Goal: Navigation & Orientation: Find specific page/section

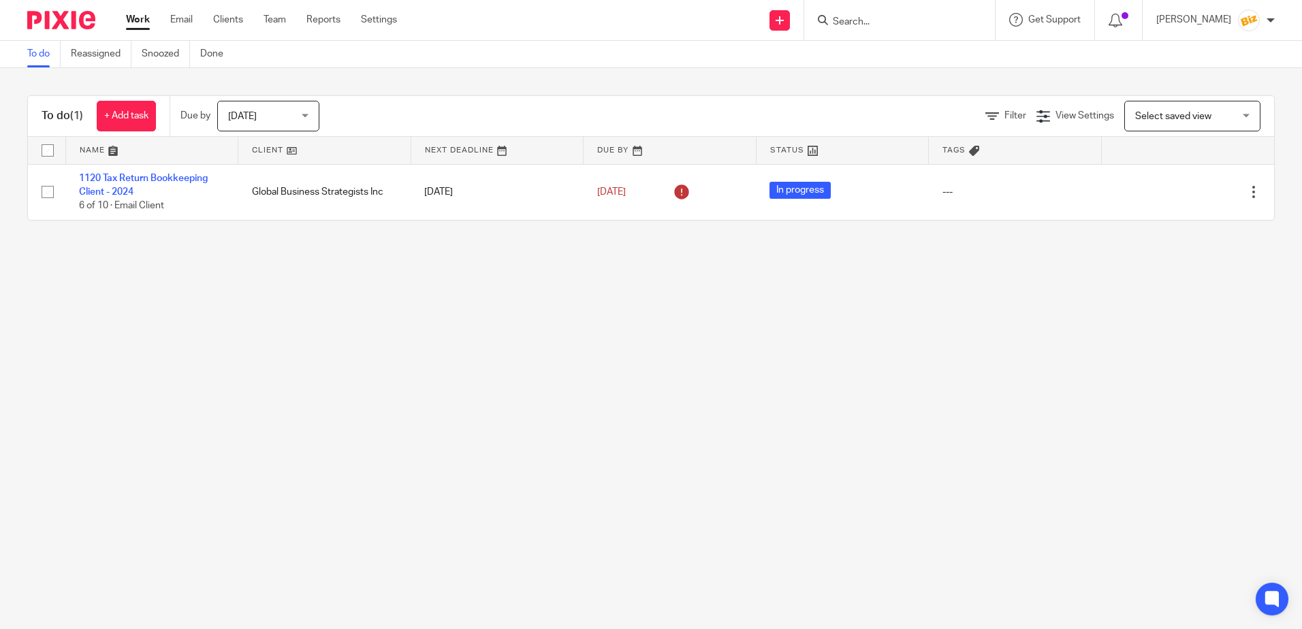
click at [954, 14] on form at bounding box center [903, 20] width 145 height 17
click at [910, 22] on input "Search" at bounding box center [892, 22] width 123 height 12
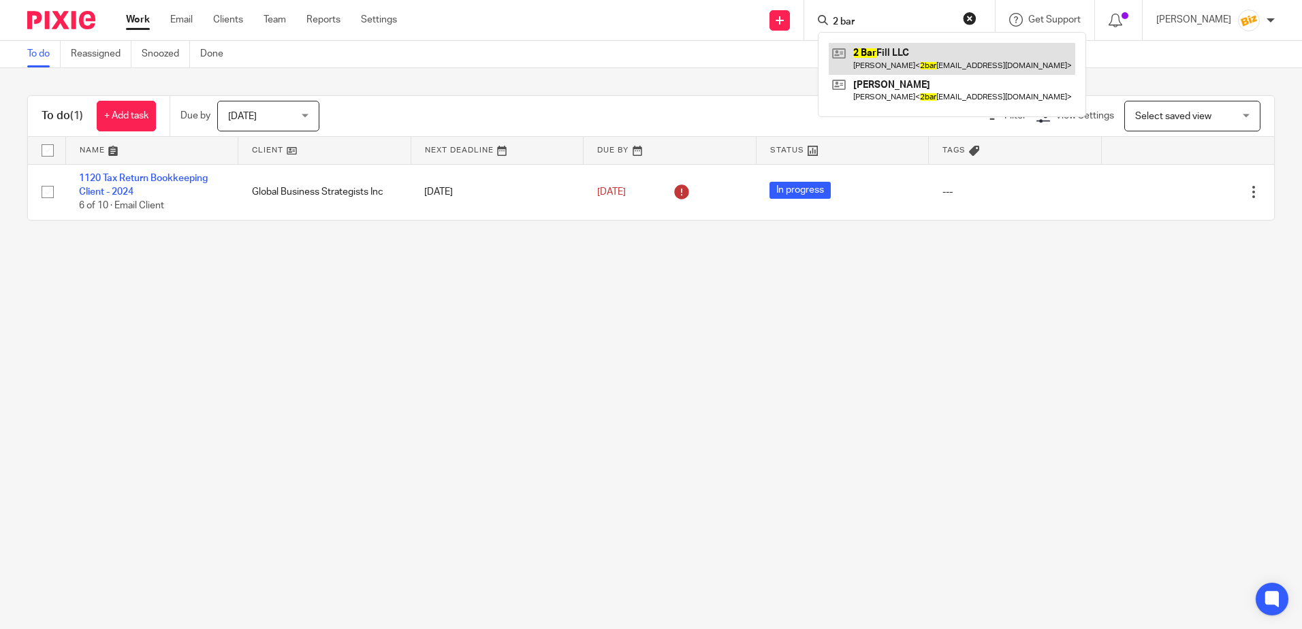
type input "2 bar"
click at [893, 50] on link at bounding box center [952, 58] width 246 height 31
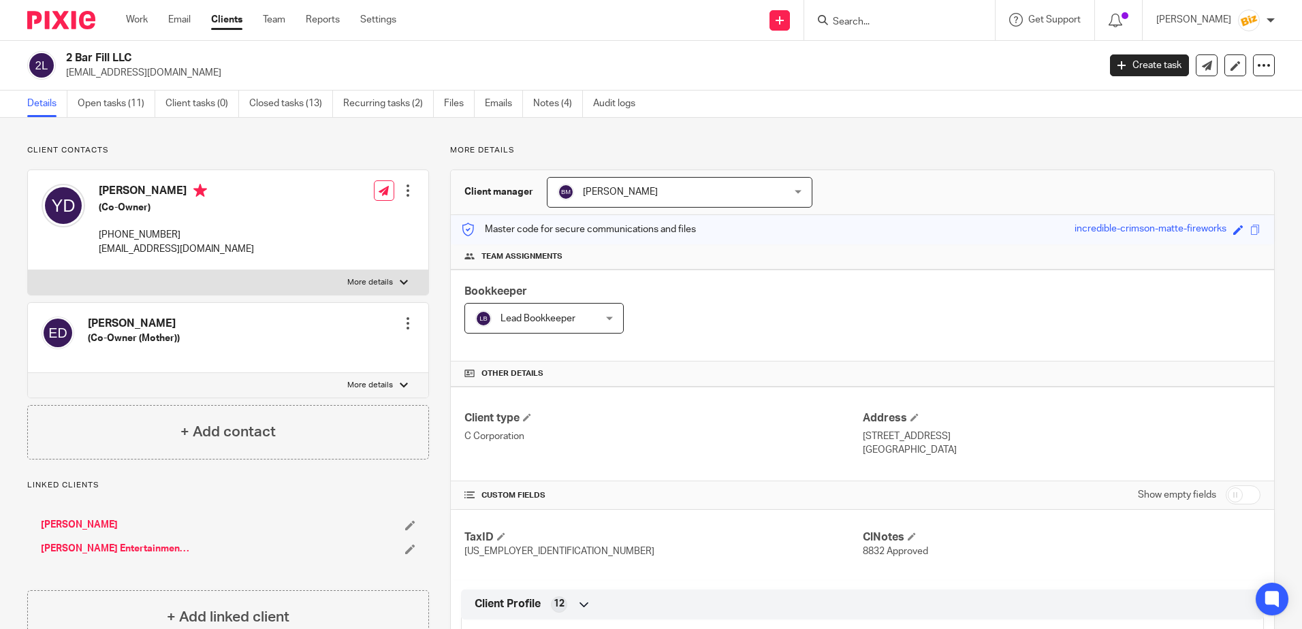
click at [860, 19] on input "Search" at bounding box center [892, 22] width 123 height 12
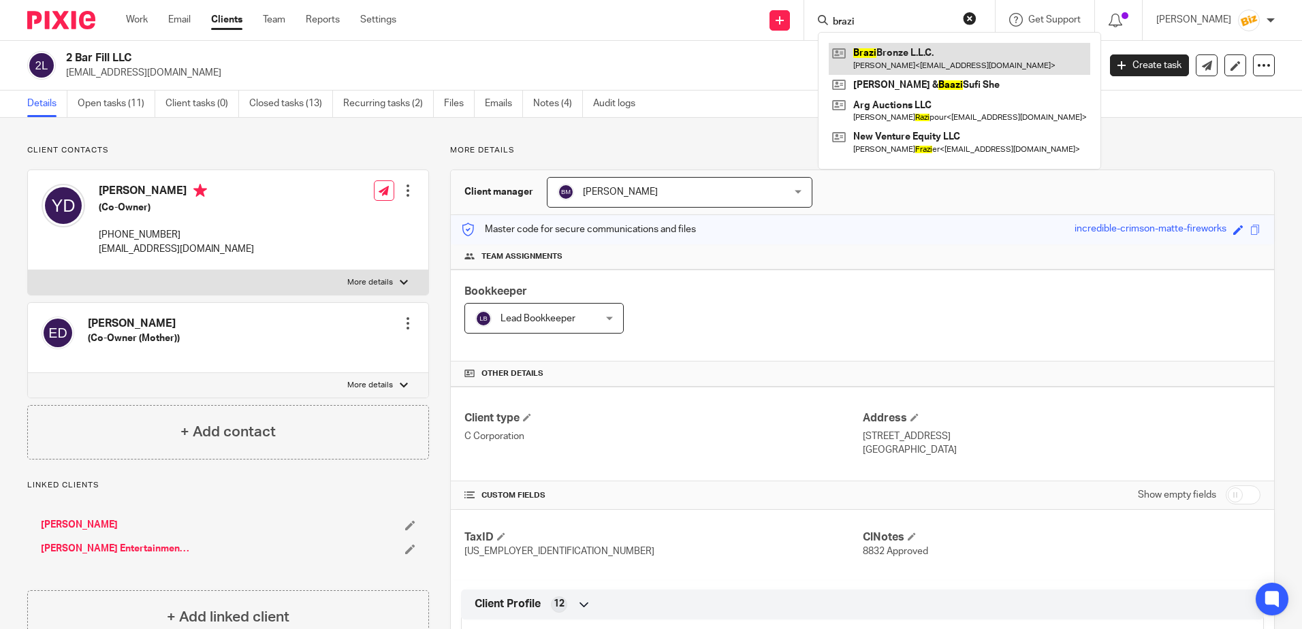
type input "brazi"
click at [936, 52] on link at bounding box center [959, 58] width 261 height 31
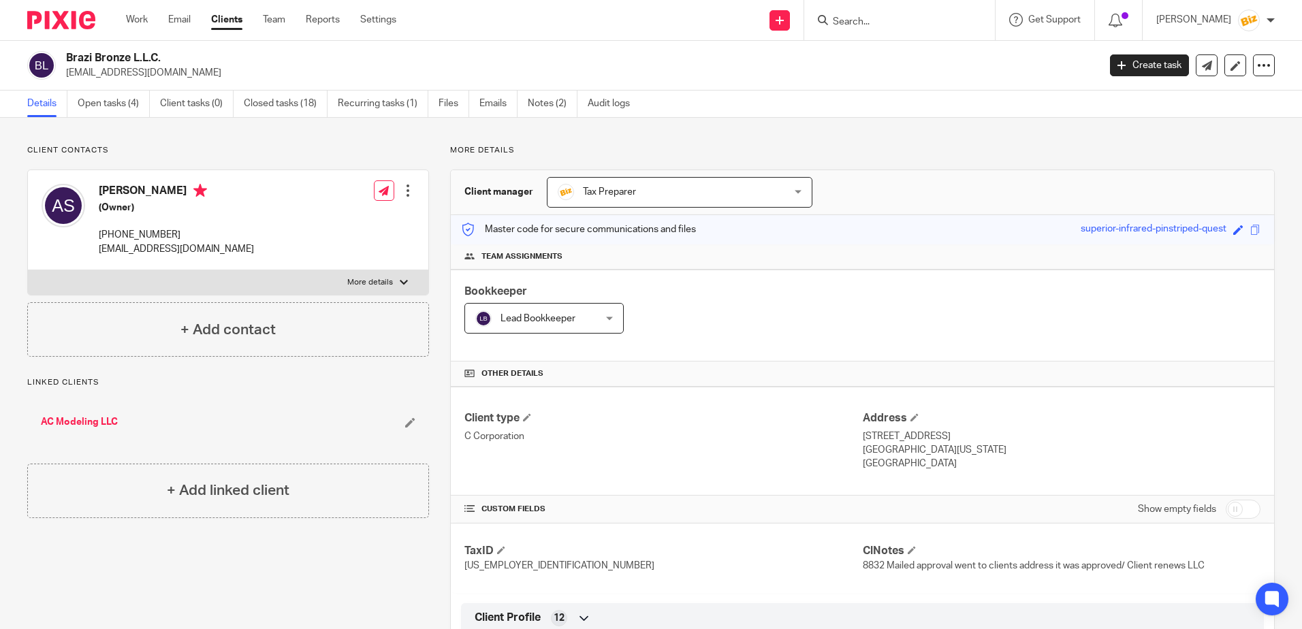
click at [931, 14] on form at bounding box center [903, 20] width 145 height 17
click at [884, 18] on input "Search" at bounding box center [892, 22] width 123 height 12
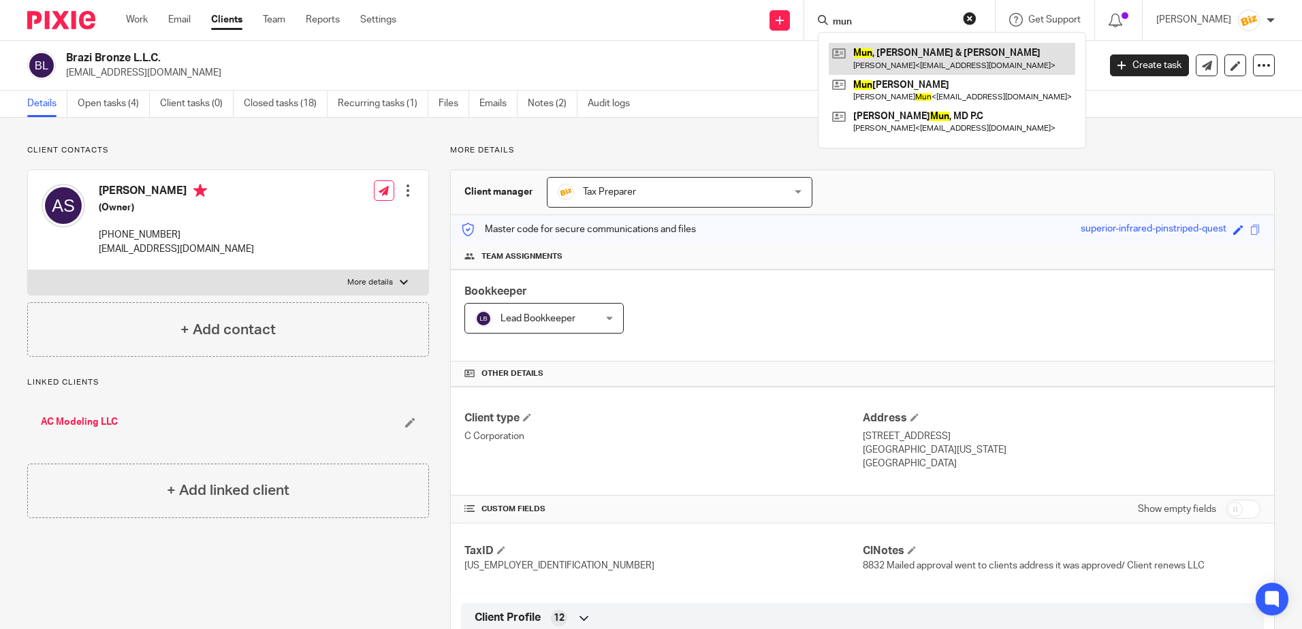
type input "mun"
click at [889, 54] on link at bounding box center [952, 58] width 246 height 31
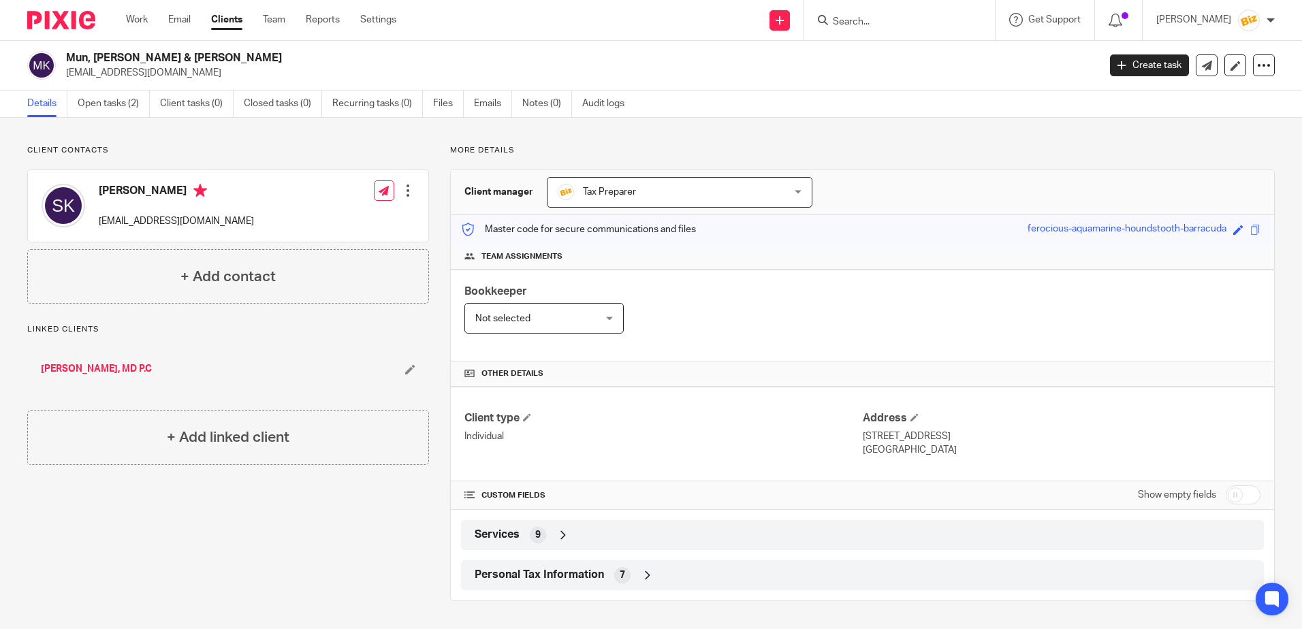
click at [83, 366] on link "Jang S. Mun, MD P.C" at bounding box center [96, 369] width 111 height 14
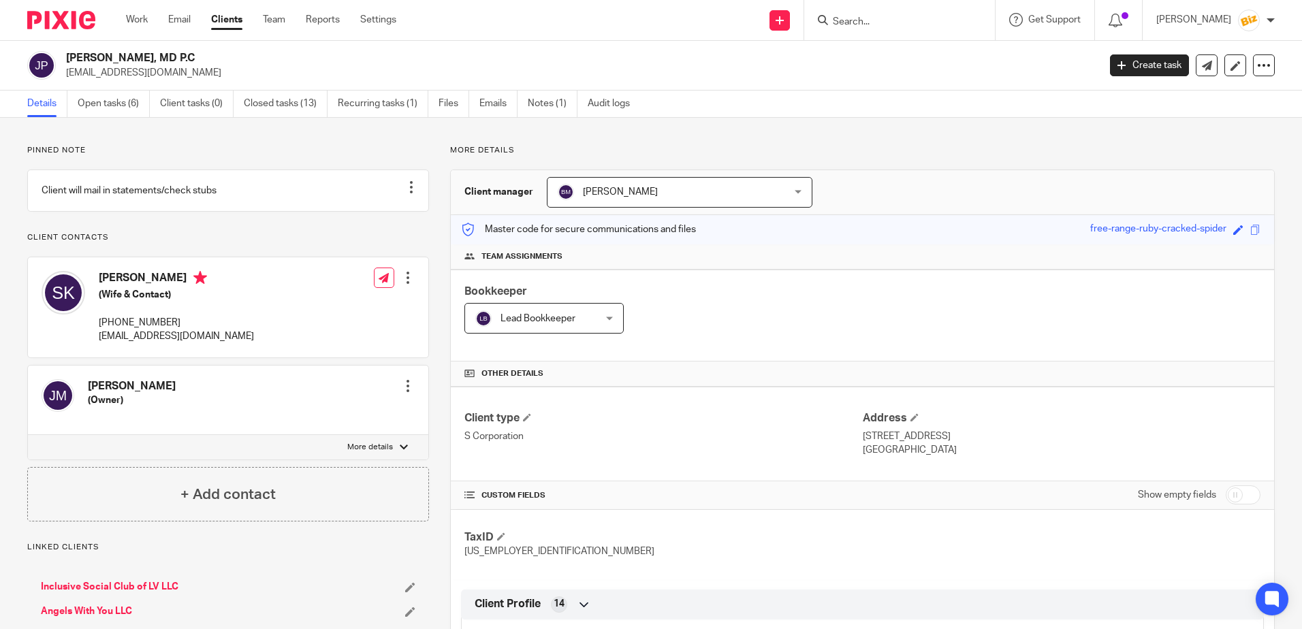
click at [912, 20] on input "Search" at bounding box center [892, 22] width 123 height 12
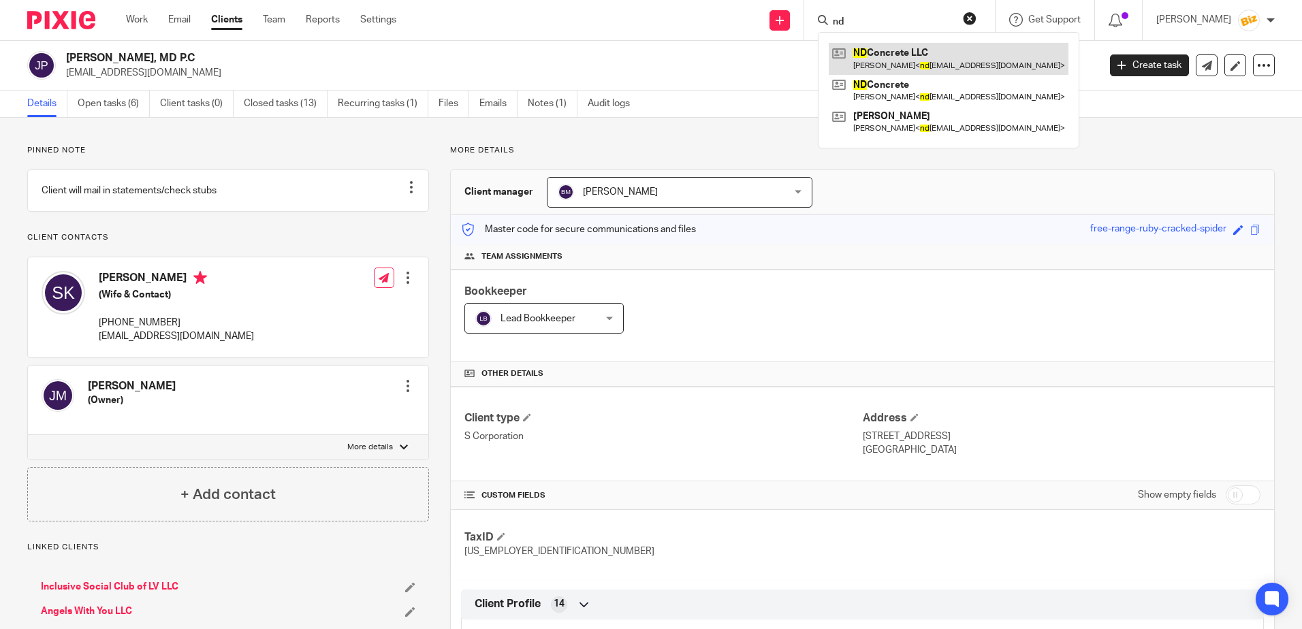
type input "nd"
click at [908, 50] on link at bounding box center [949, 58] width 240 height 31
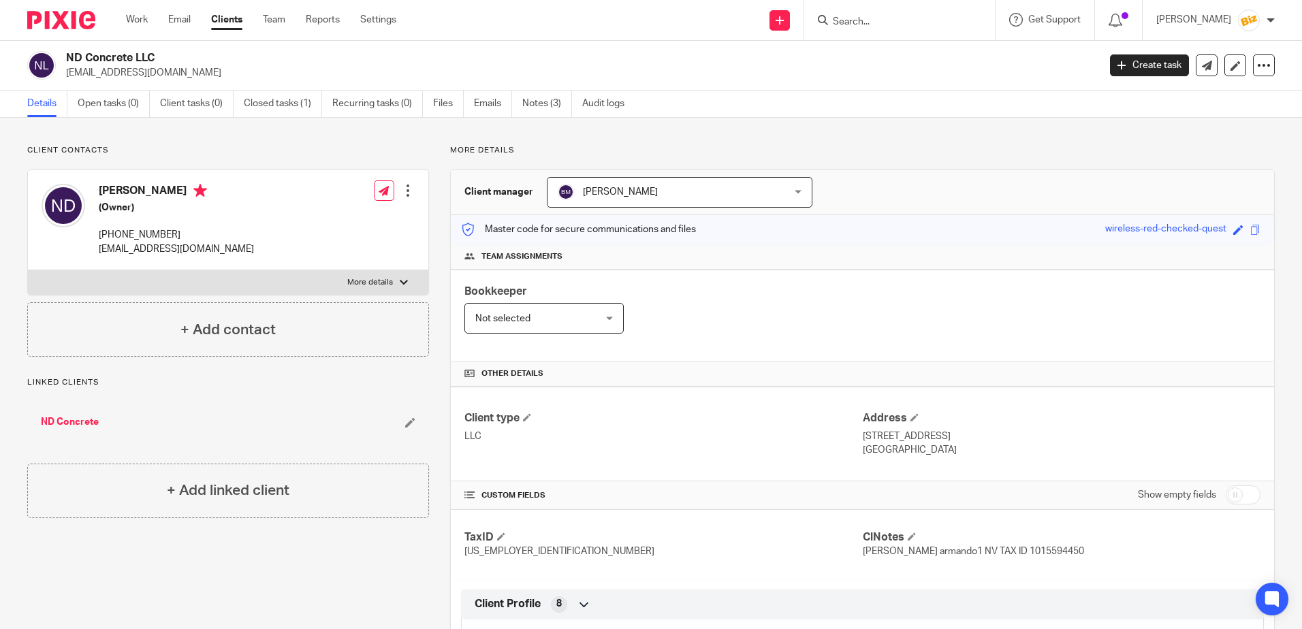
click at [880, 22] on input "Search" at bounding box center [892, 22] width 123 height 12
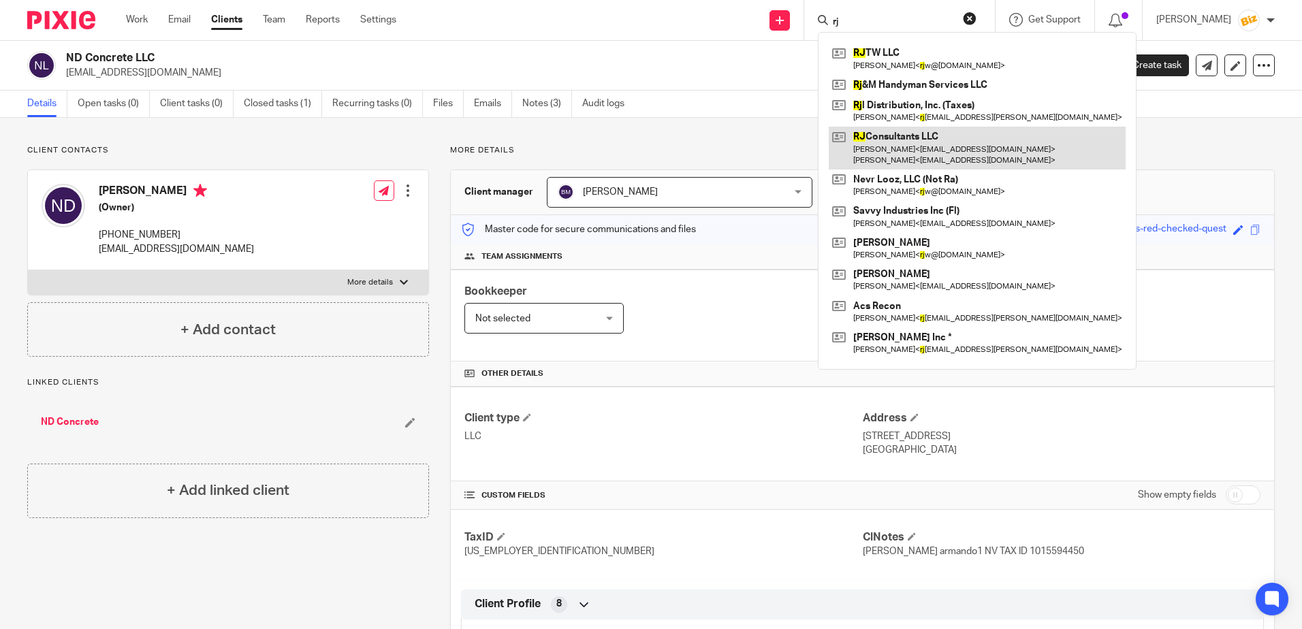
type input "rj"
click at [887, 142] on link at bounding box center [977, 148] width 297 height 42
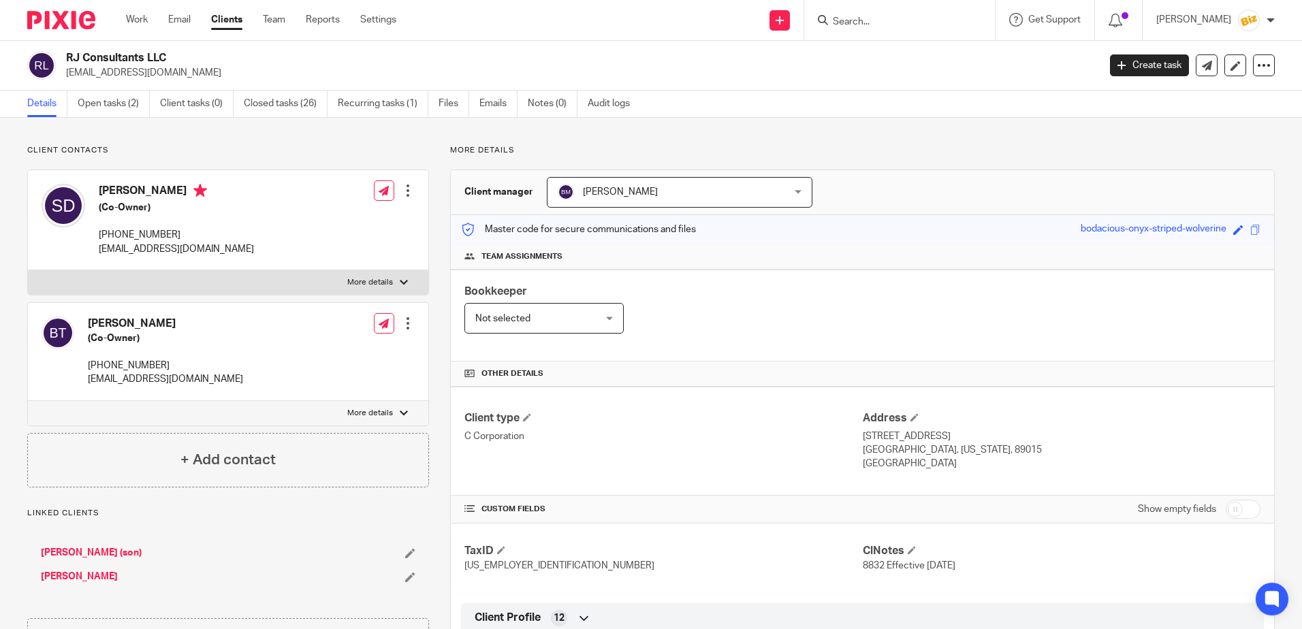
click at [914, 17] on input "Search" at bounding box center [892, 22] width 123 height 12
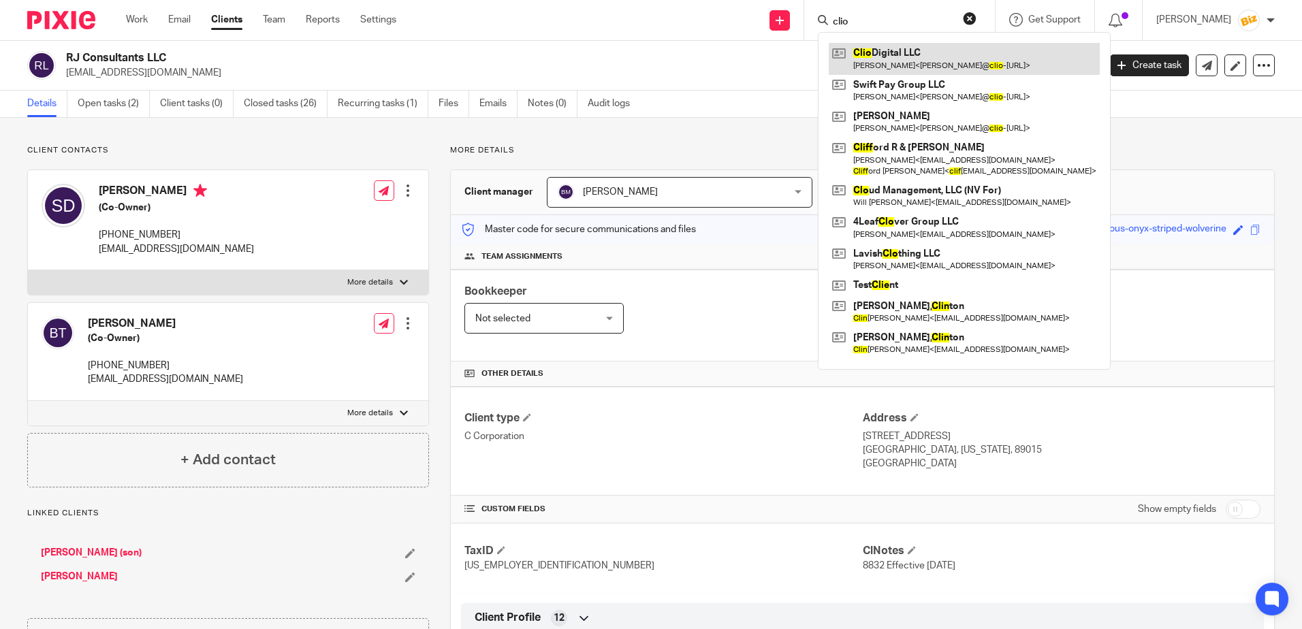
type input "clio"
click at [895, 47] on link at bounding box center [964, 58] width 271 height 31
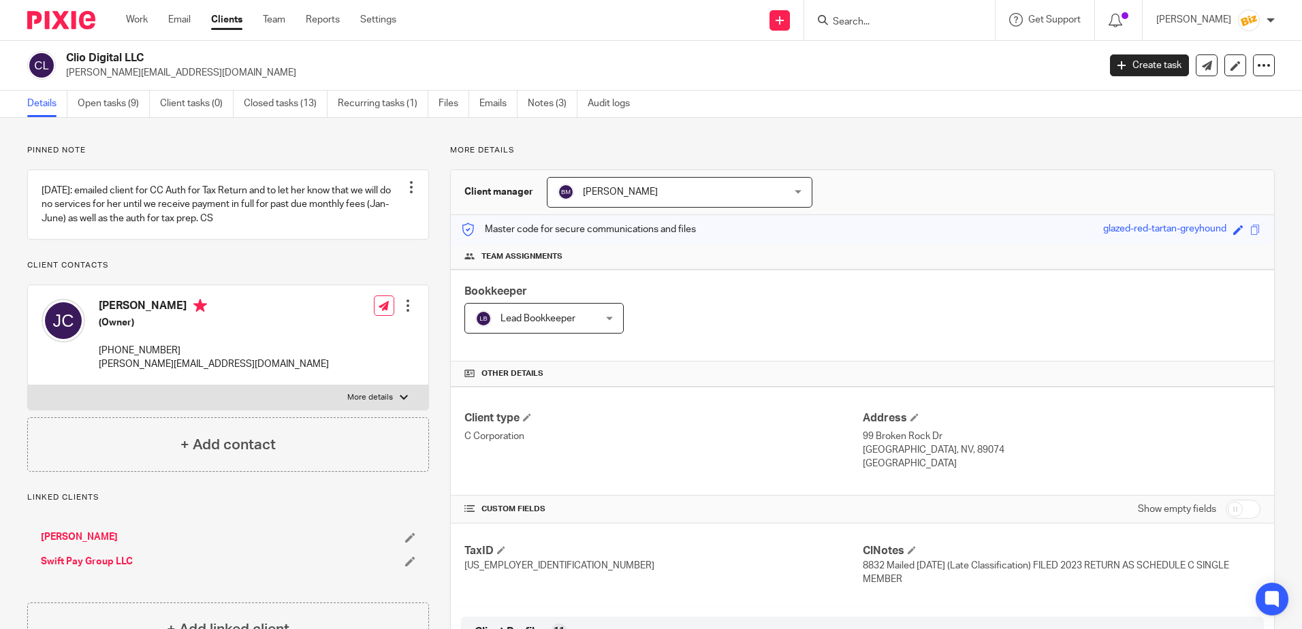
click at [897, 20] on input "Search" at bounding box center [892, 22] width 123 height 12
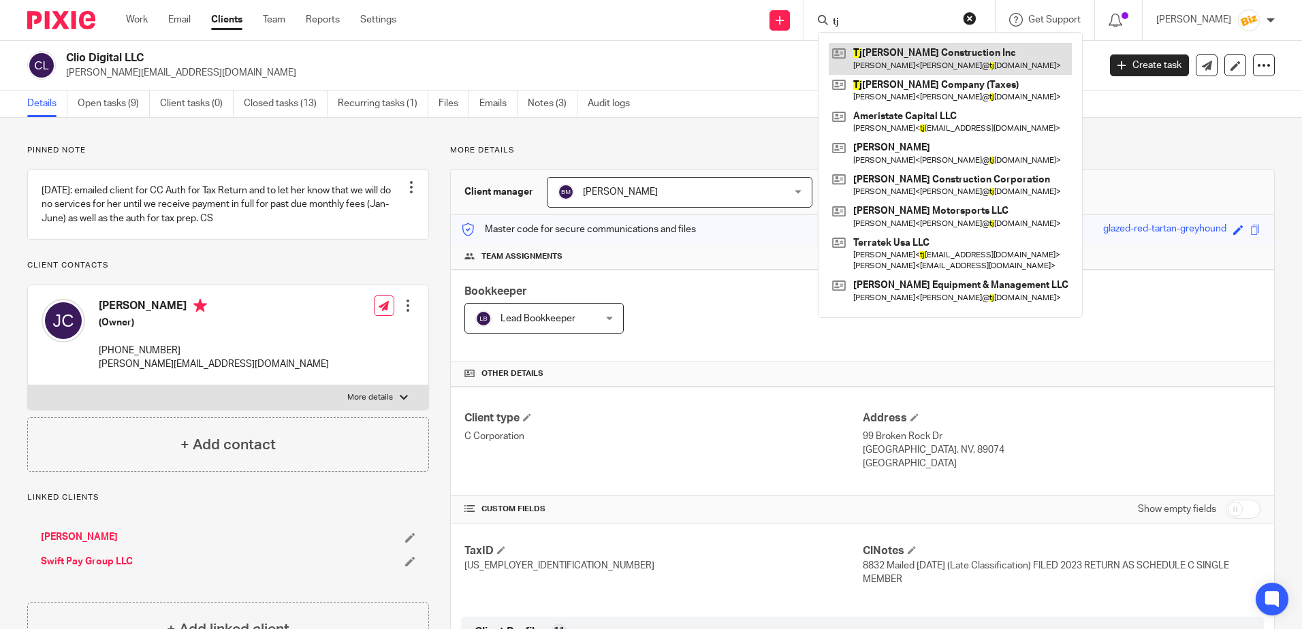
type input "tj"
click at [901, 55] on link at bounding box center [950, 58] width 243 height 31
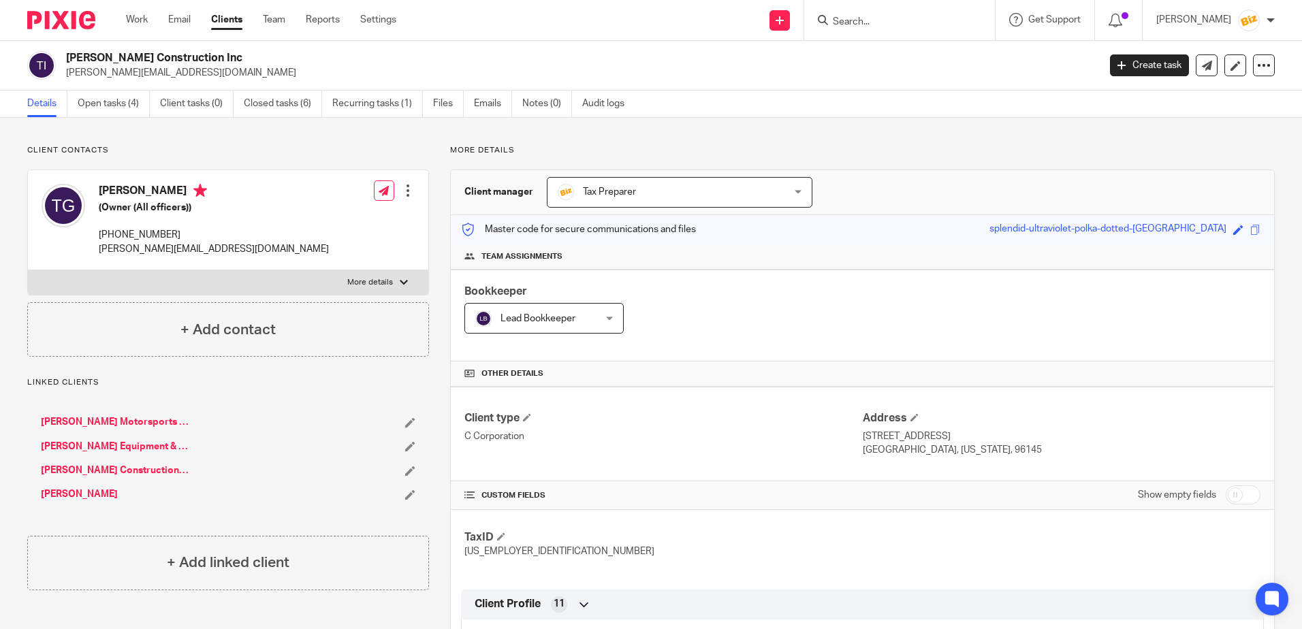
click at [918, 24] on input "Search" at bounding box center [892, 22] width 123 height 12
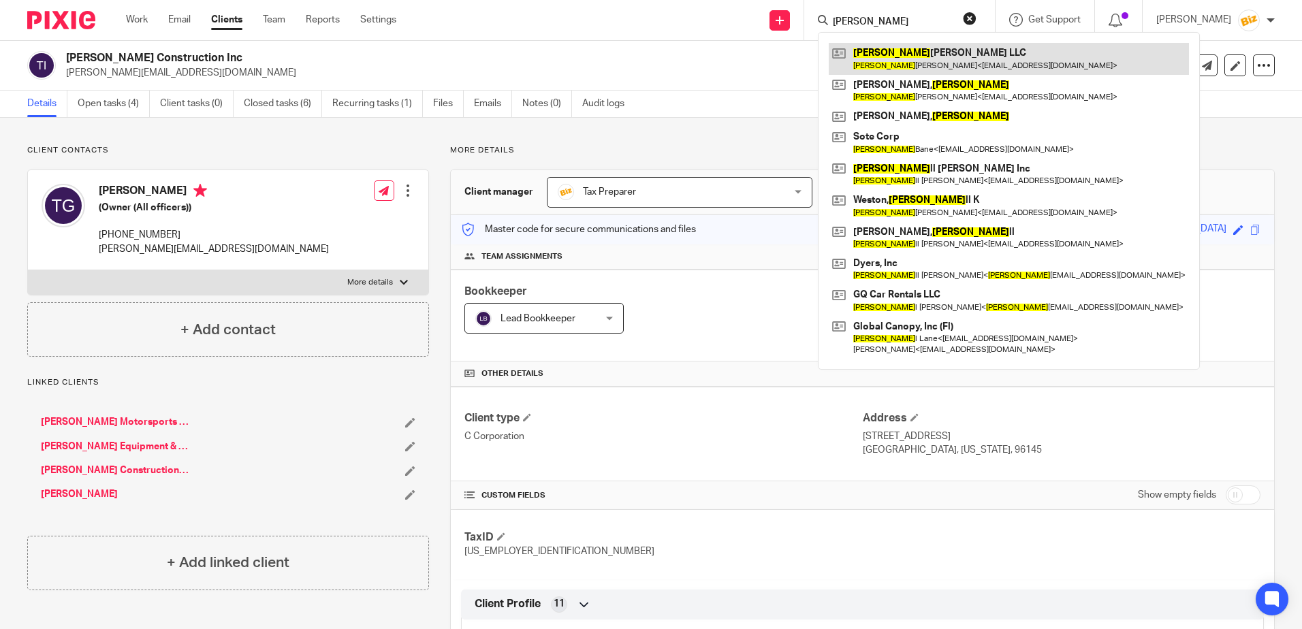
type input "[PERSON_NAME]"
click at [931, 52] on link at bounding box center [1009, 58] width 360 height 31
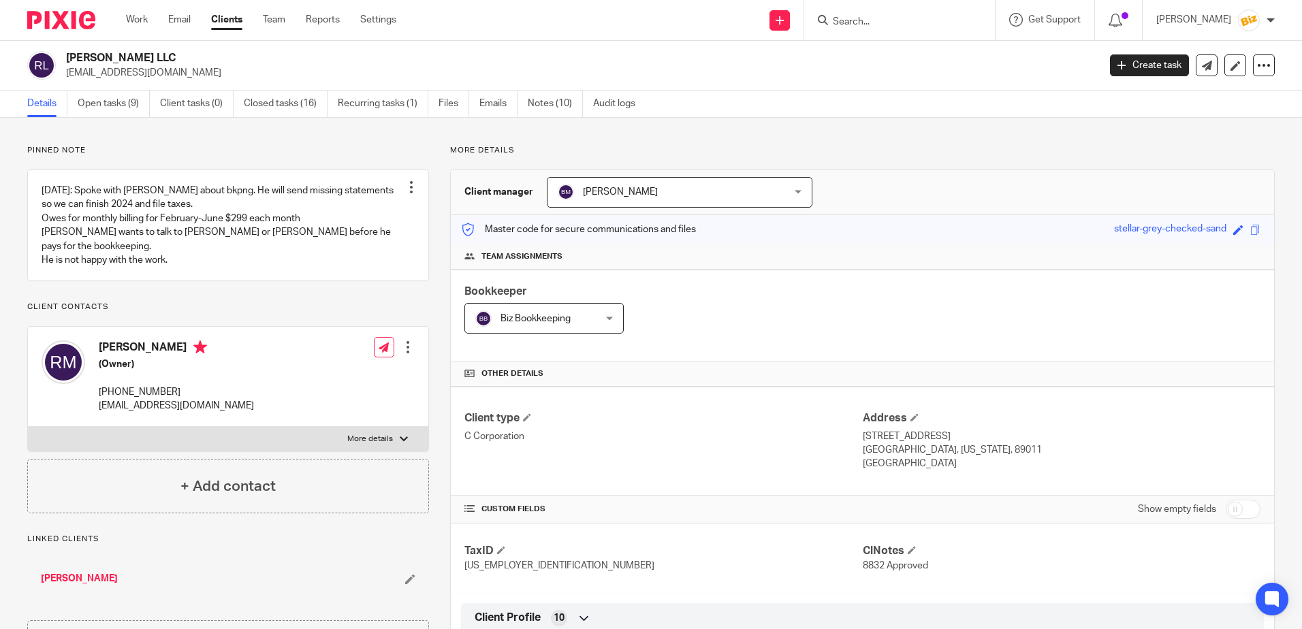
click at [951, 22] on input "Search" at bounding box center [892, 22] width 123 height 12
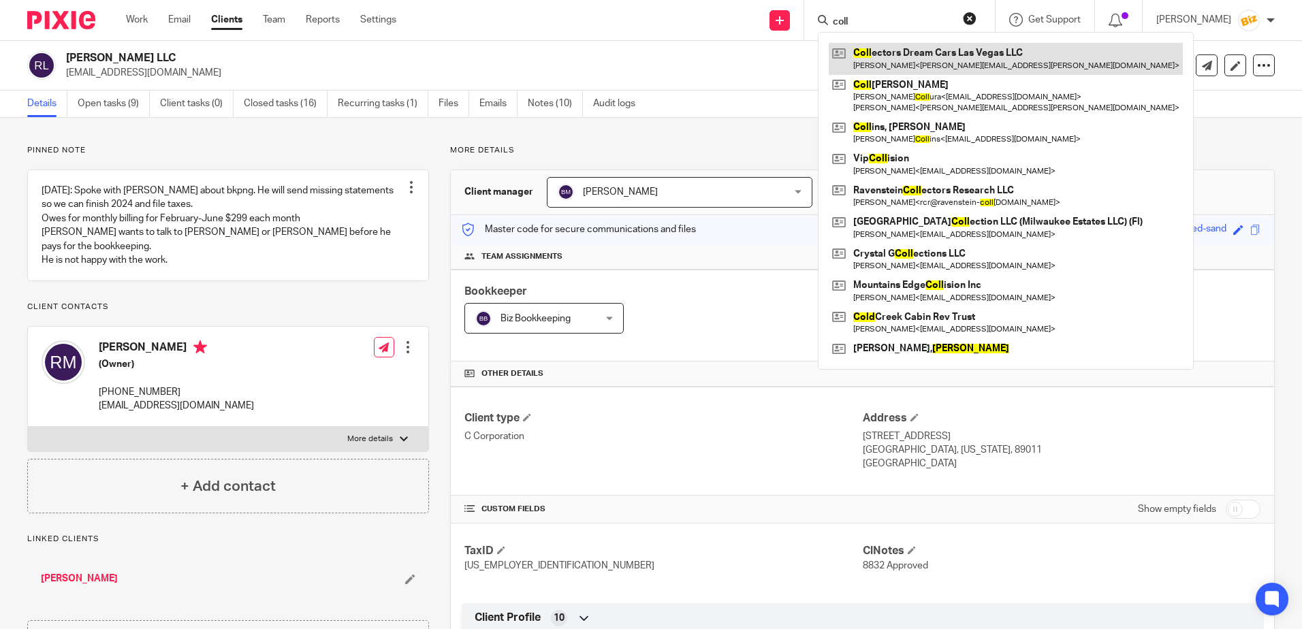
type input "coll"
click at [948, 50] on link at bounding box center [1006, 58] width 354 height 31
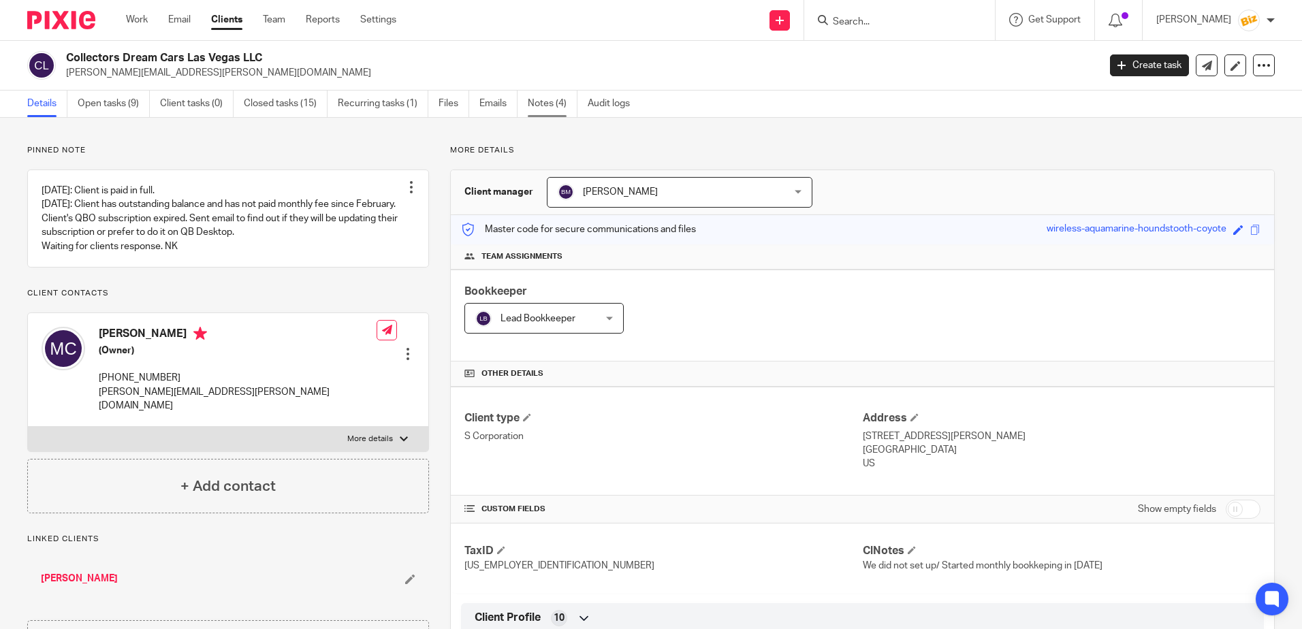
click at [539, 110] on link "Notes (4)" at bounding box center [553, 104] width 50 height 27
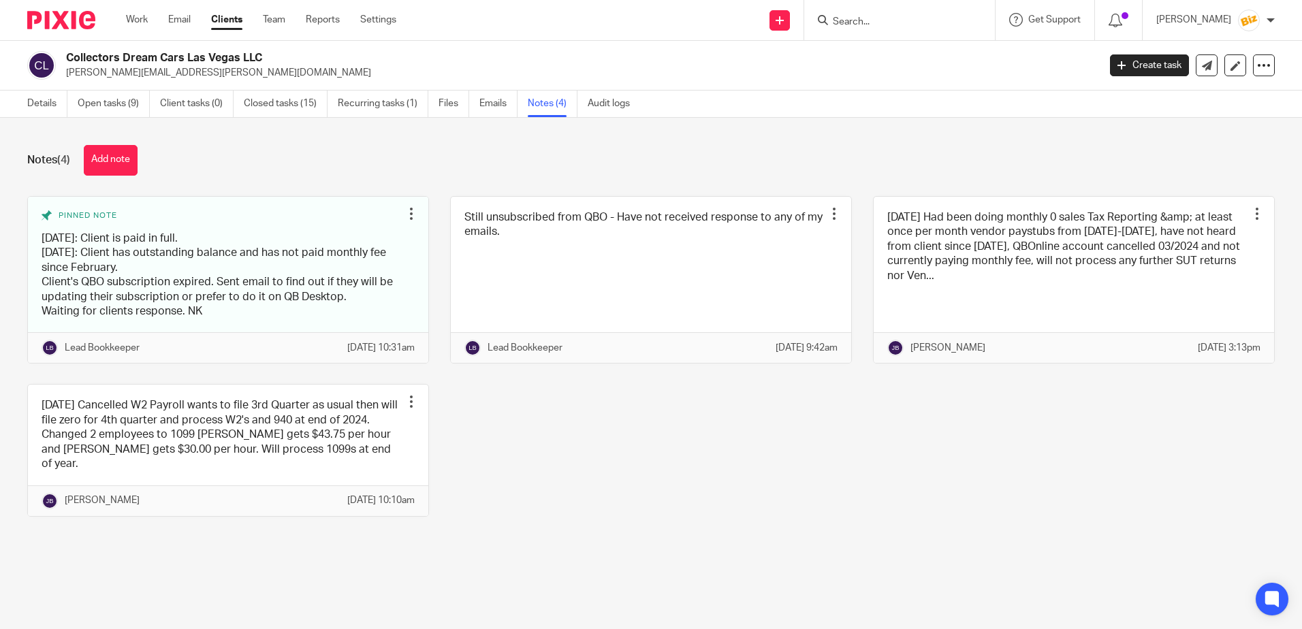
click at [886, 20] on input "Search" at bounding box center [892, 22] width 123 height 12
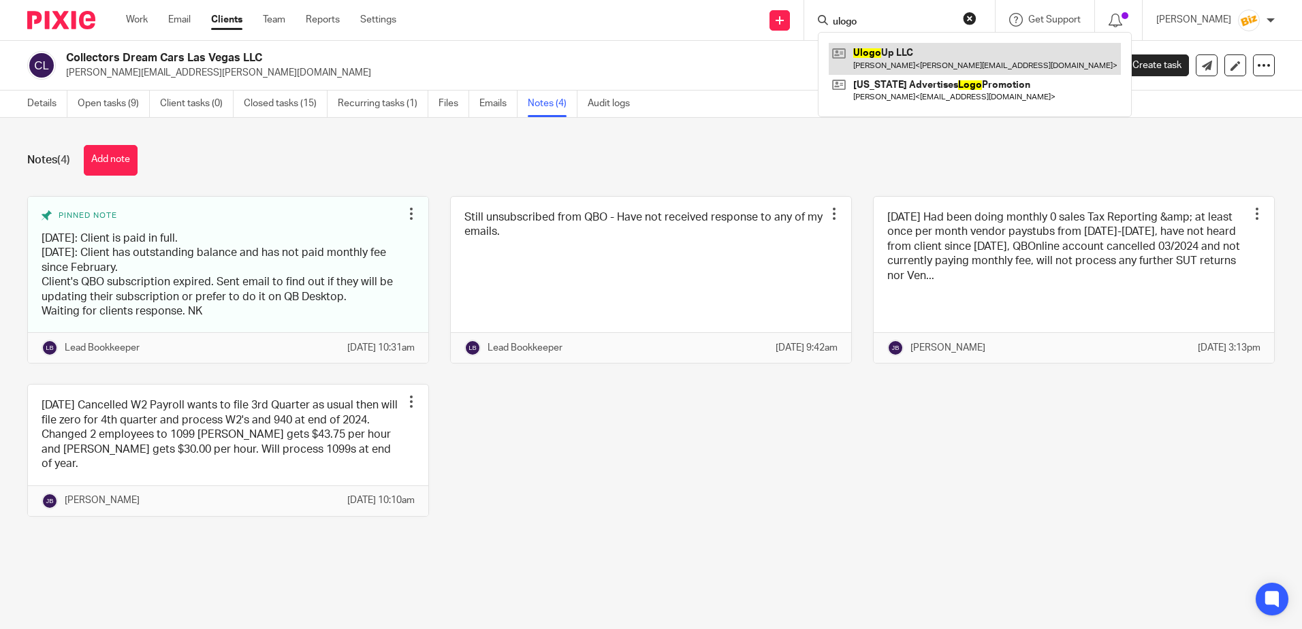
type input "ulogo"
click at [936, 55] on link at bounding box center [975, 58] width 292 height 31
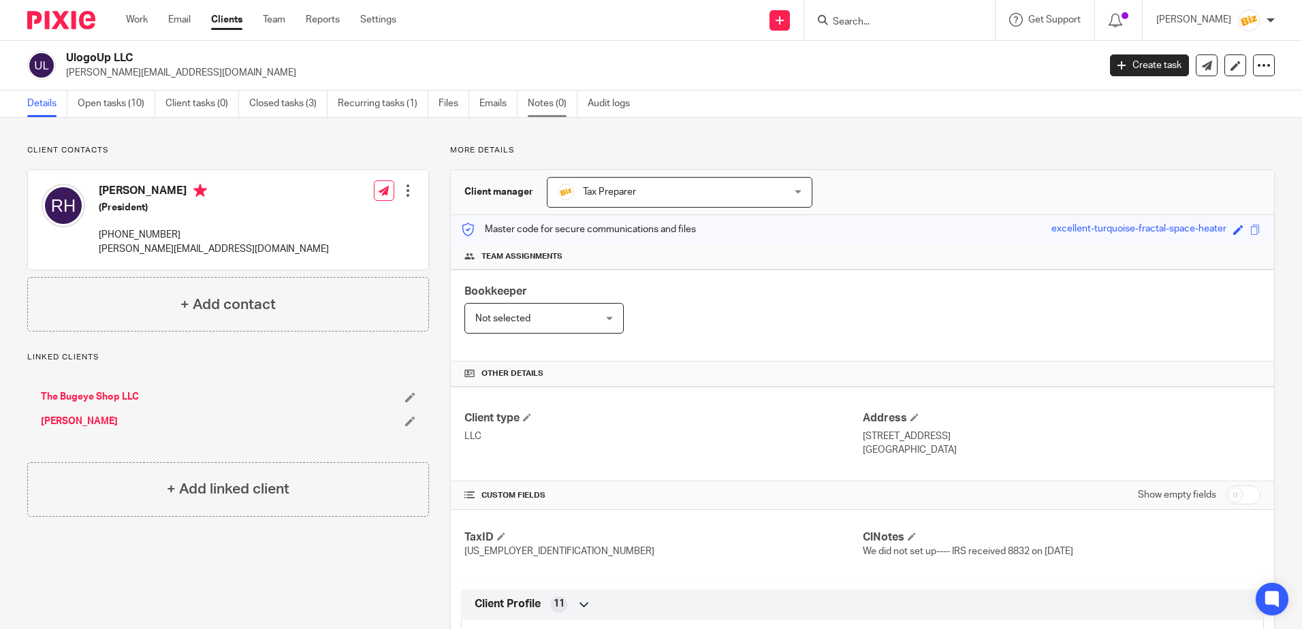
click at [553, 108] on link "Notes (0)" at bounding box center [553, 104] width 50 height 27
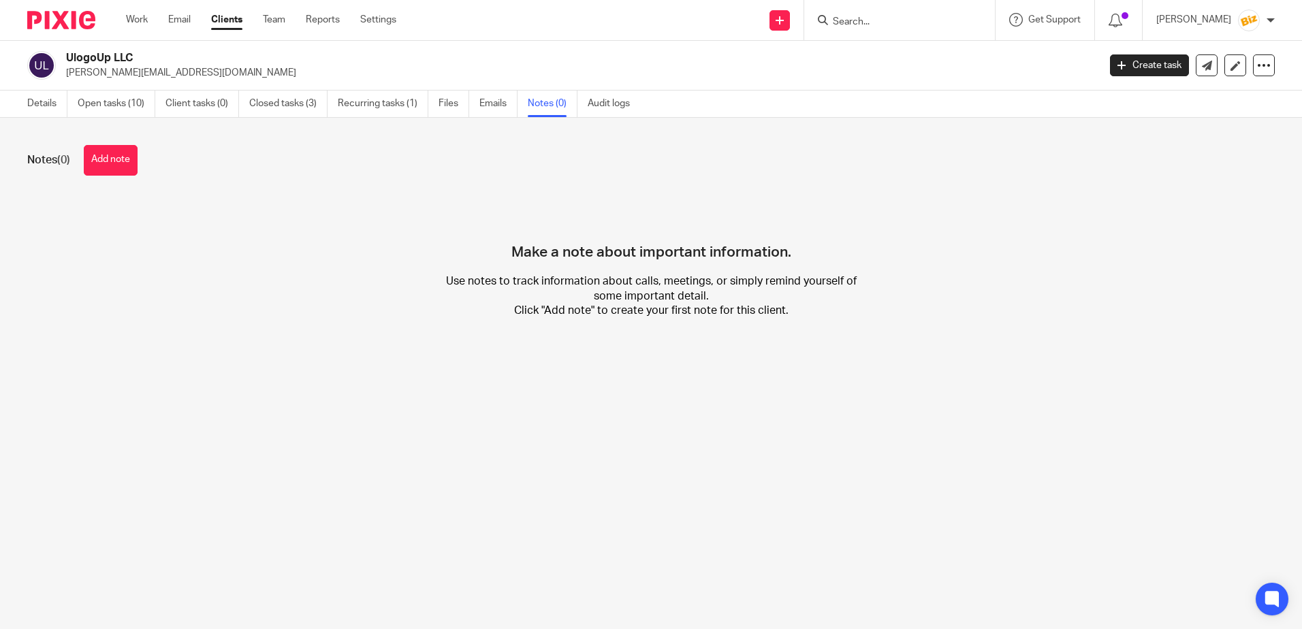
click at [888, 21] on input "Search" at bounding box center [892, 22] width 123 height 12
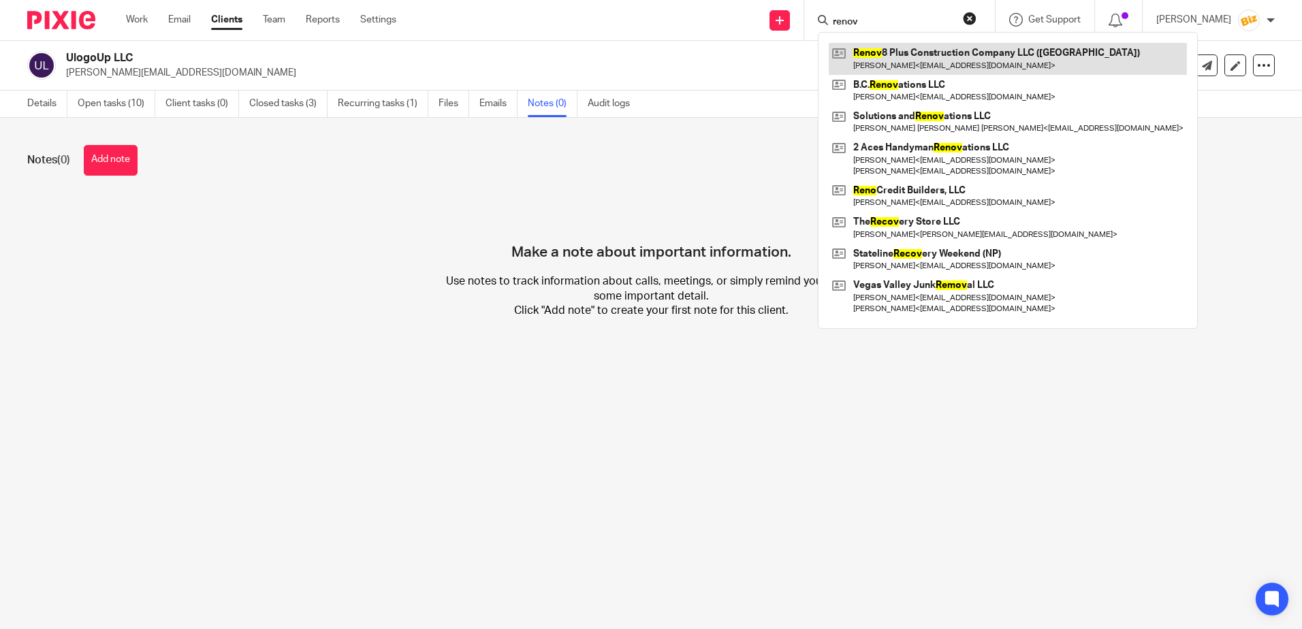
type input "renov"
click at [927, 45] on link at bounding box center [1008, 58] width 358 height 31
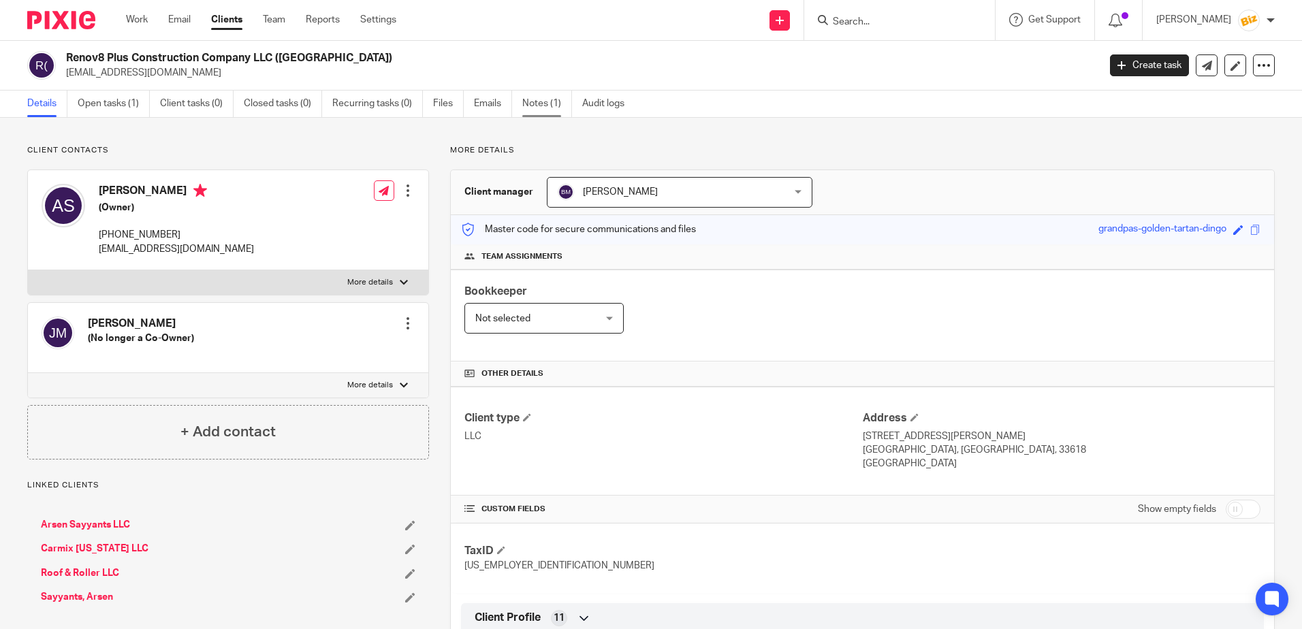
click at [543, 97] on link "Notes (1)" at bounding box center [547, 104] width 50 height 27
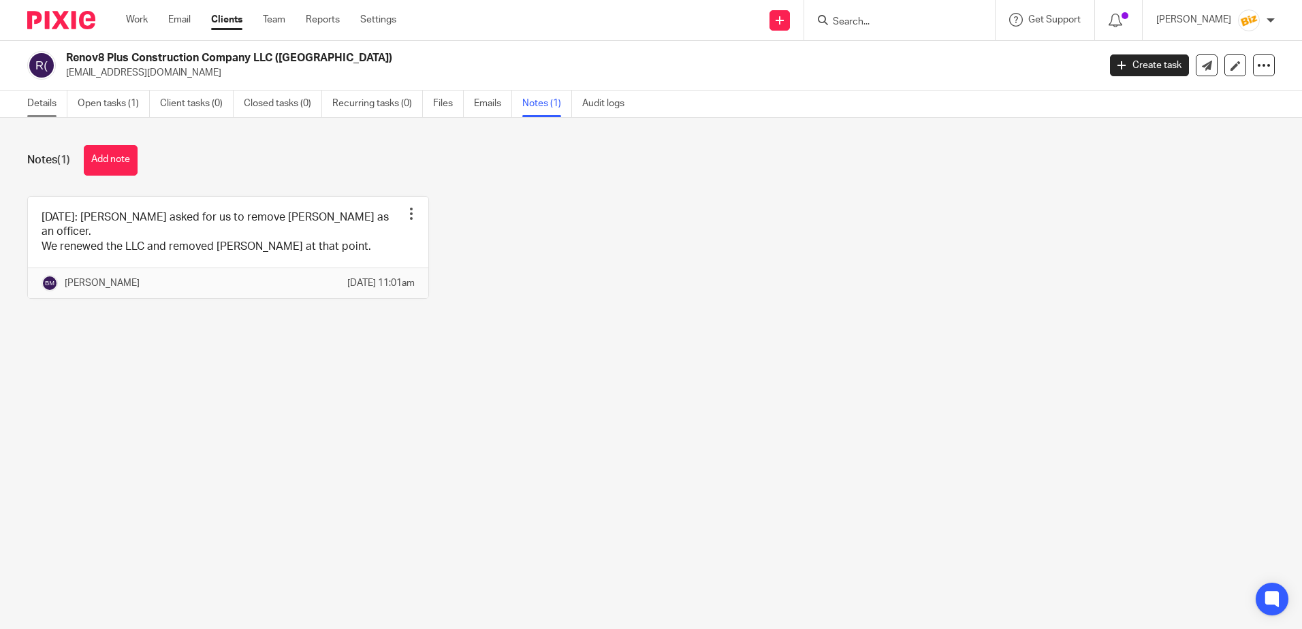
click at [43, 108] on link "Details" at bounding box center [47, 104] width 40 height 27
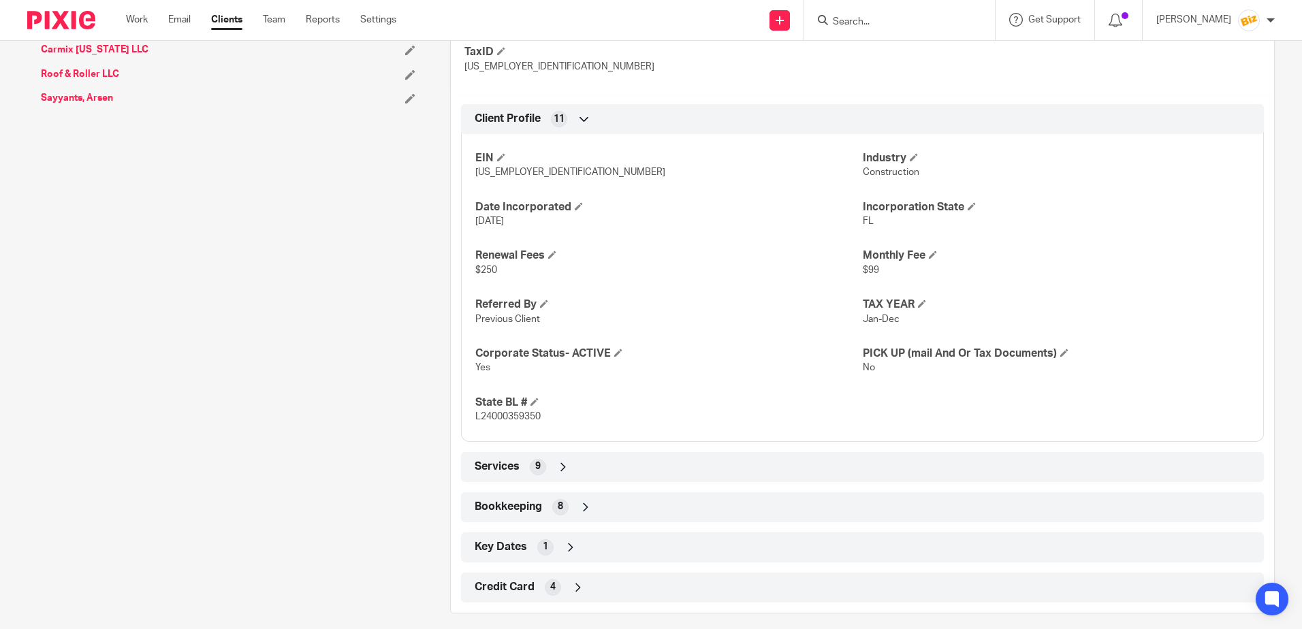
scroll to position [511, 0]
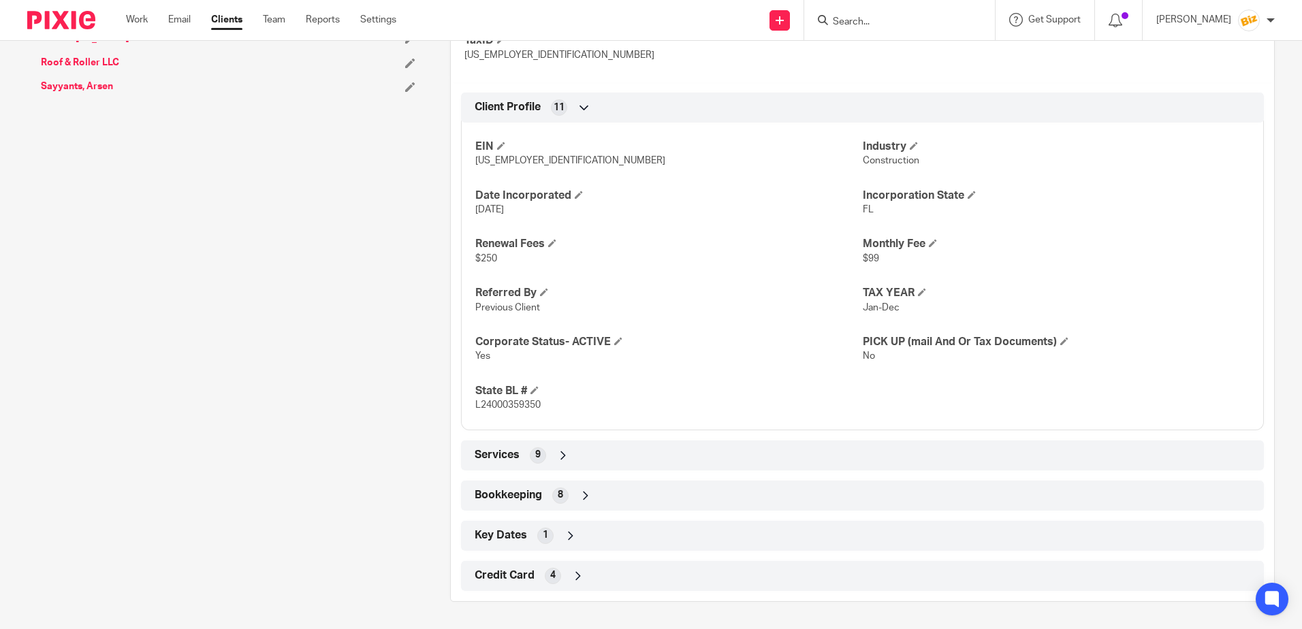
click at [560, 452] on icon at bounding box center [563, 456] width 14 height 14
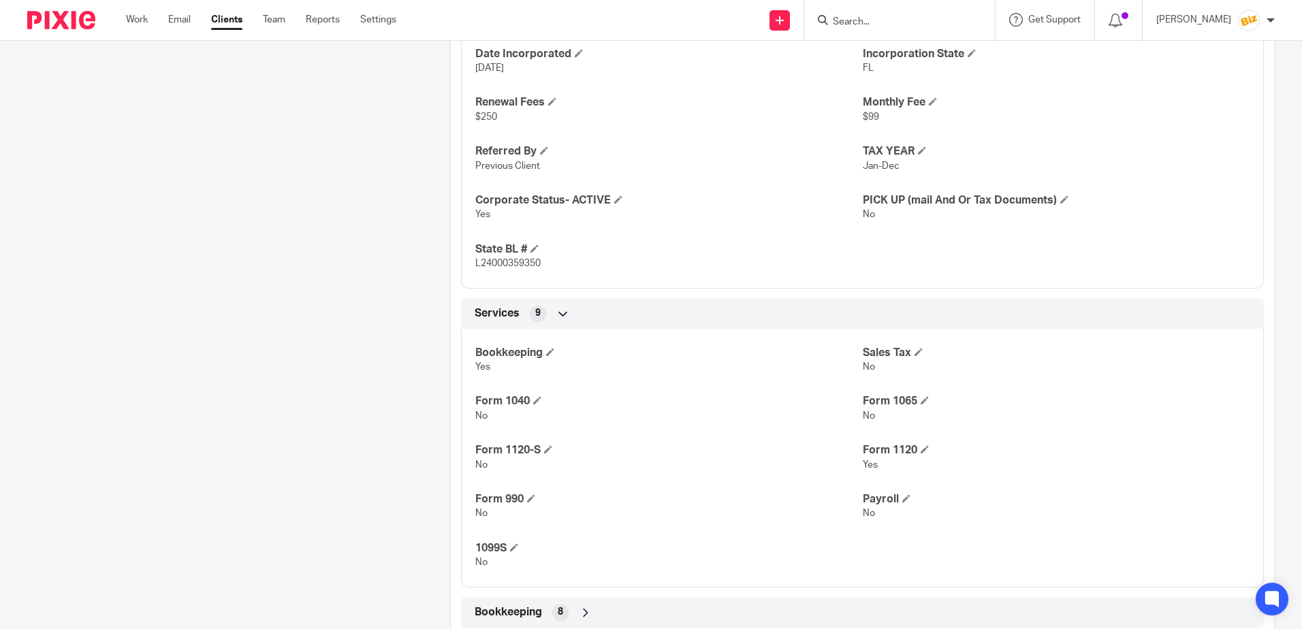
scroll to position [715, 0]
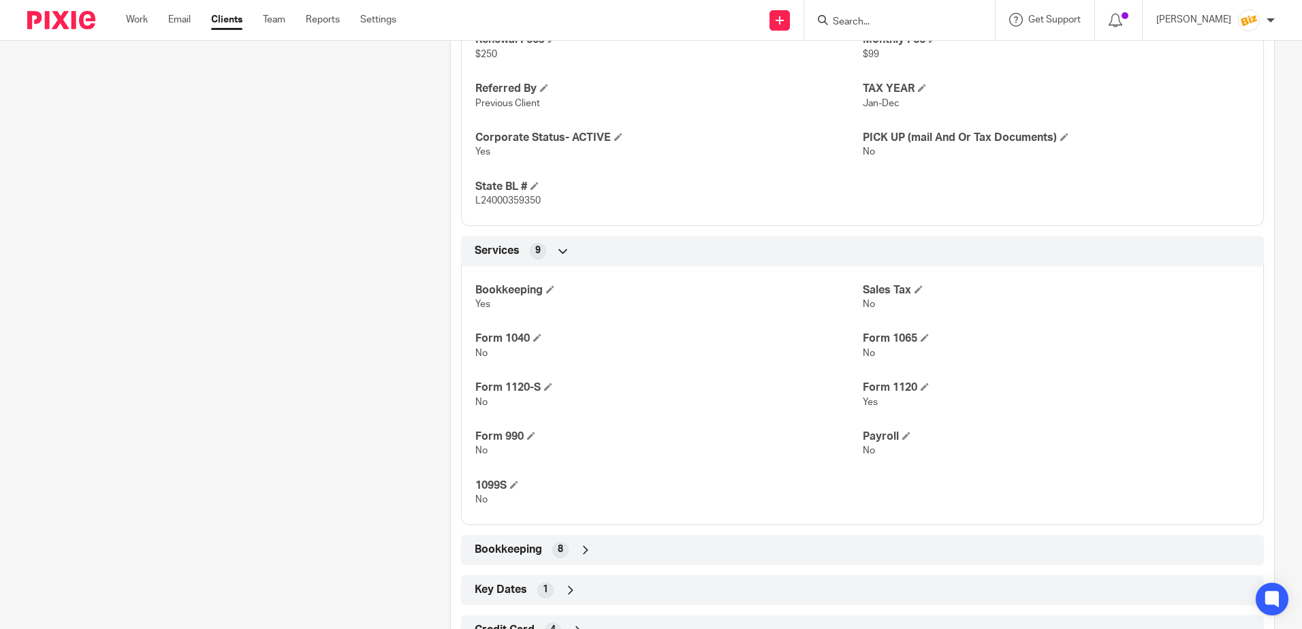
click at [898, 18] on input "Search" at bounding box center [892, 22] width 123 height 12
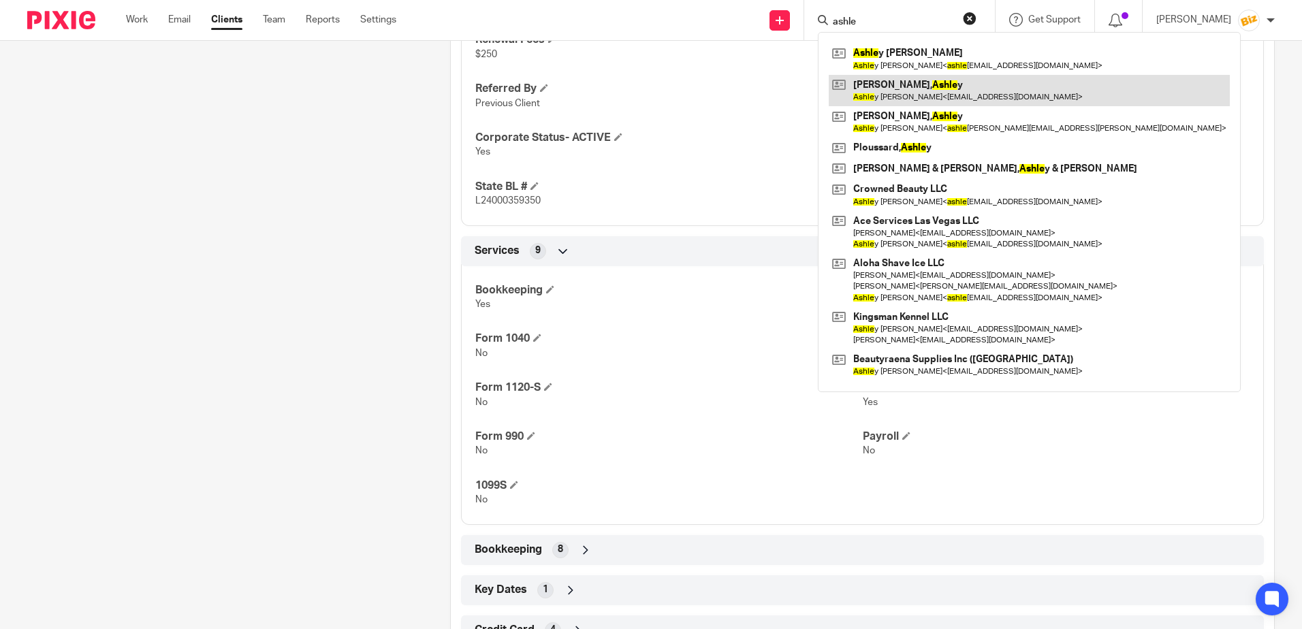
type input "ashle"
click at [916, 91] on link at bounding box center [1029, 90] width 401 height 31
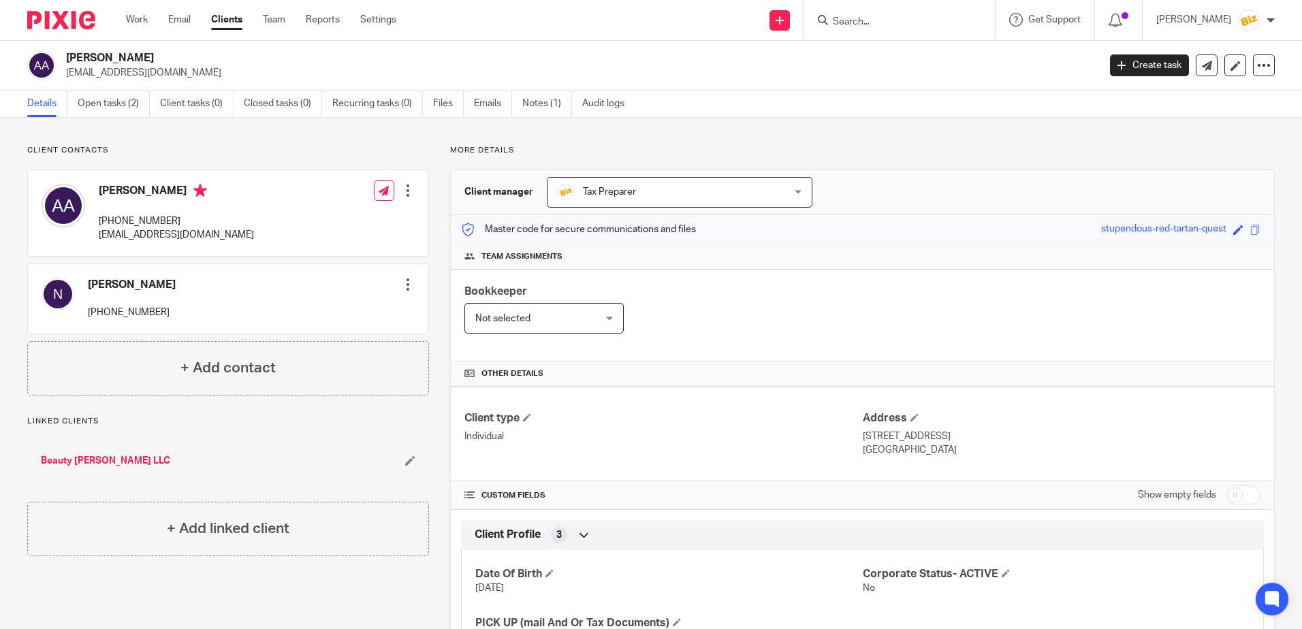
drag, startPoint x: 876, startPoint y: 12, endPoint x: 877, endPoint y: 27, distance: 14.4
click at [877, 20] on form at bounding box center [903, 20] width 145 height 17
click at [877, 20] on input "Search" at bounding box center [892, 22] width 123 height 12
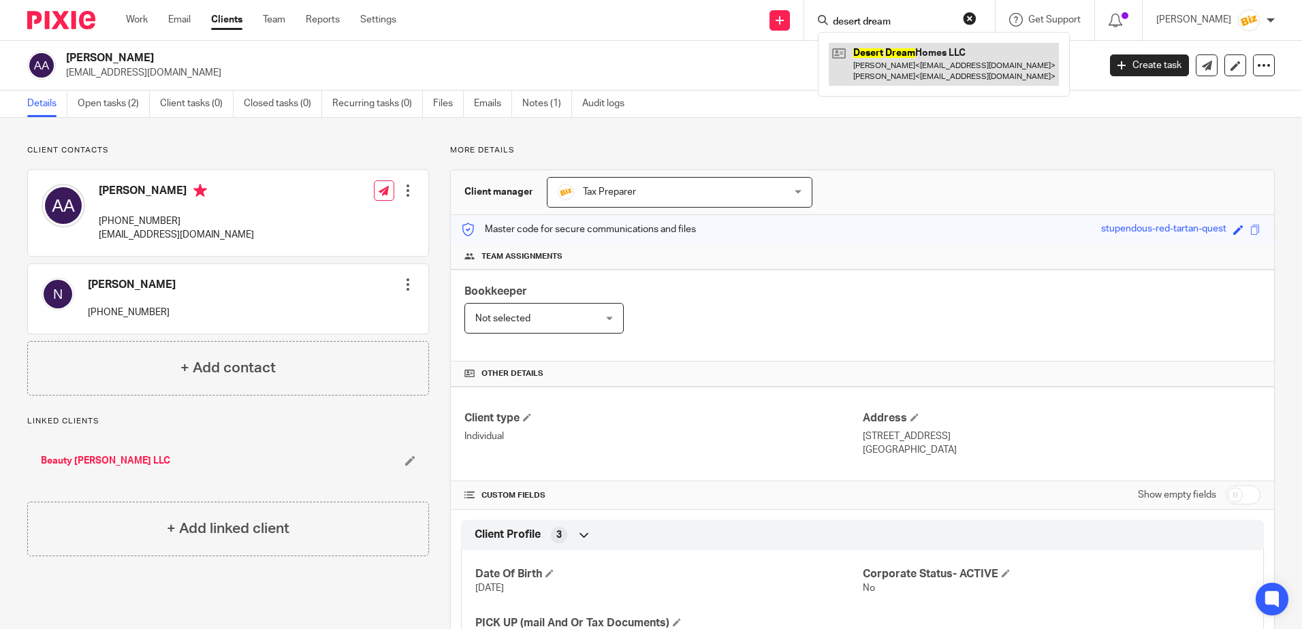
type input "desert dream"
click at [963, 50] on link at bounding box center [944, 64] width 230 height 42
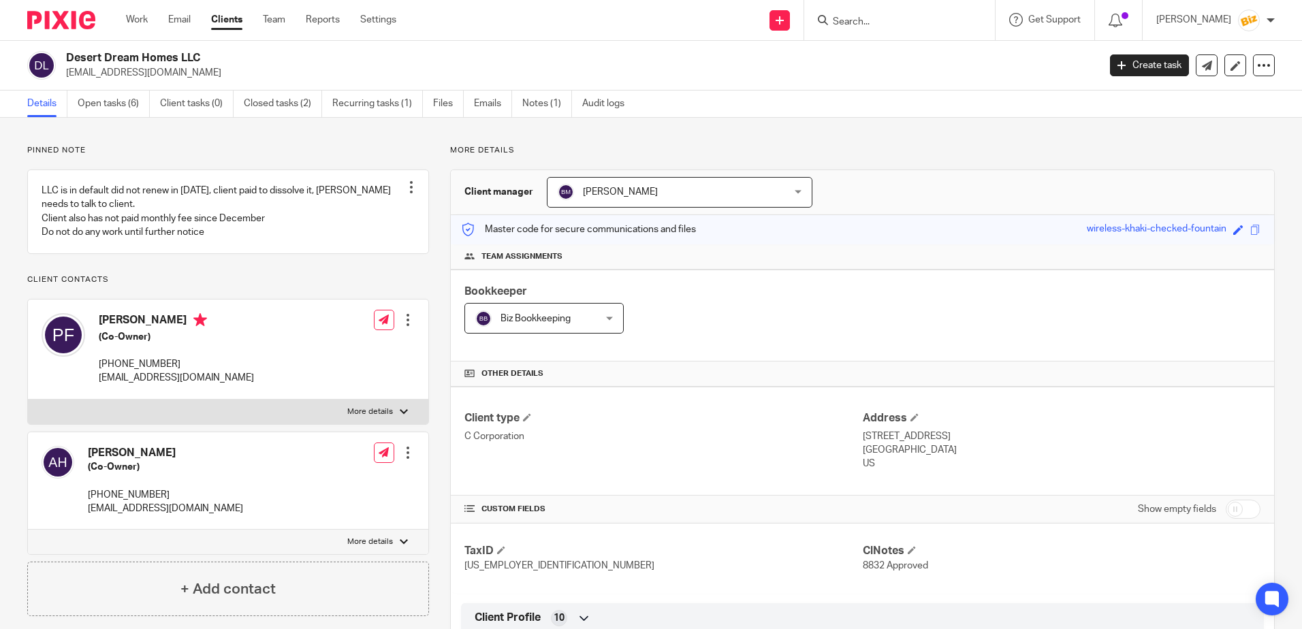
click at [898, 16] on input "Search" at bounding box center [892, 22] width 123 height 12
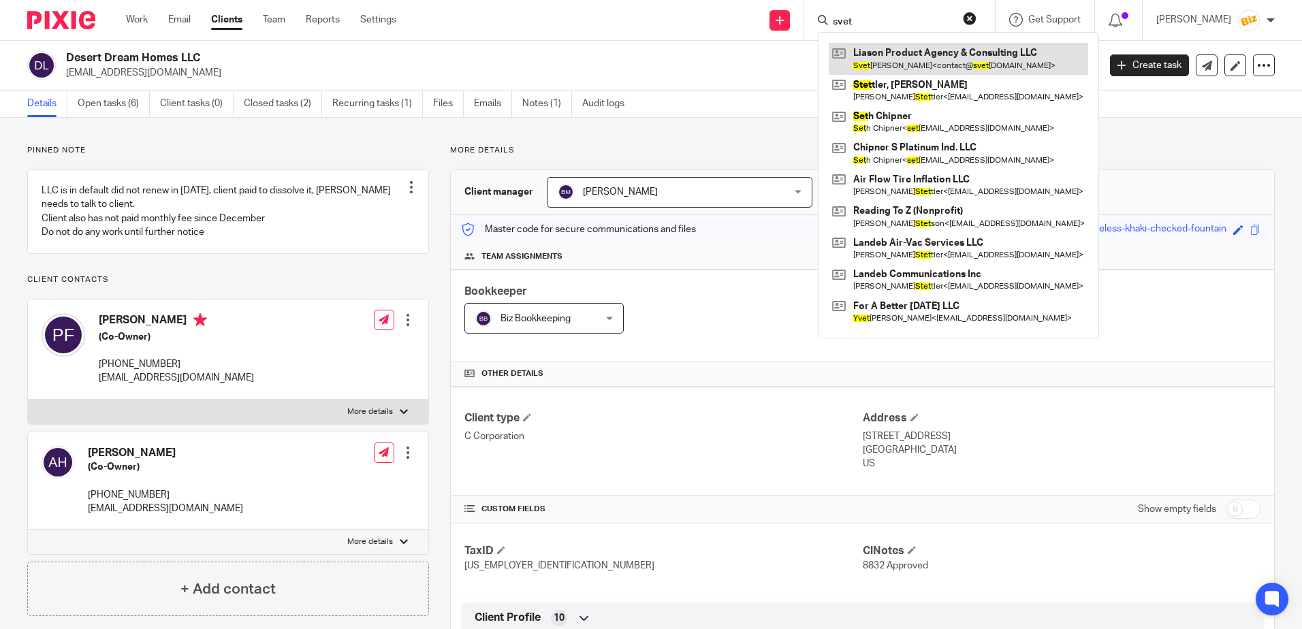
type input "svet"
click at [895, 46] on link at bounding box center [958, 58] width 259 height 31
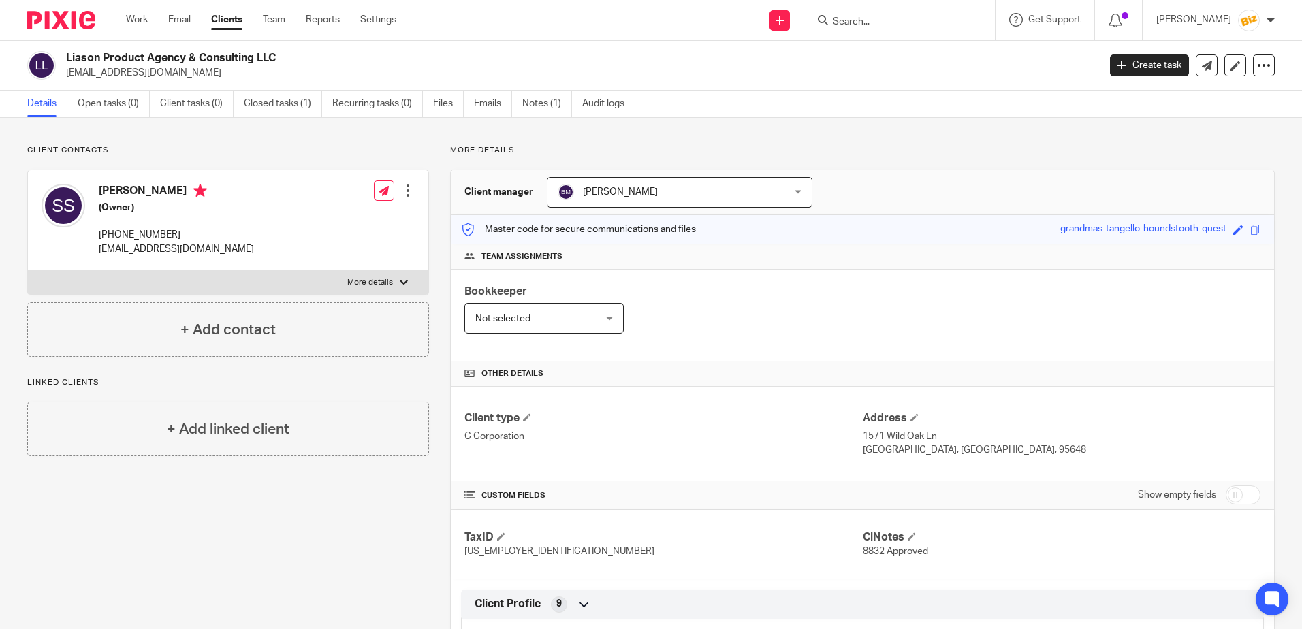
click at [892, 15] on form at bounding box center [903, 20] width 145 height 17
click at [888, 21] on input "Search" at bounding box center [892, 22] width 123 height 12
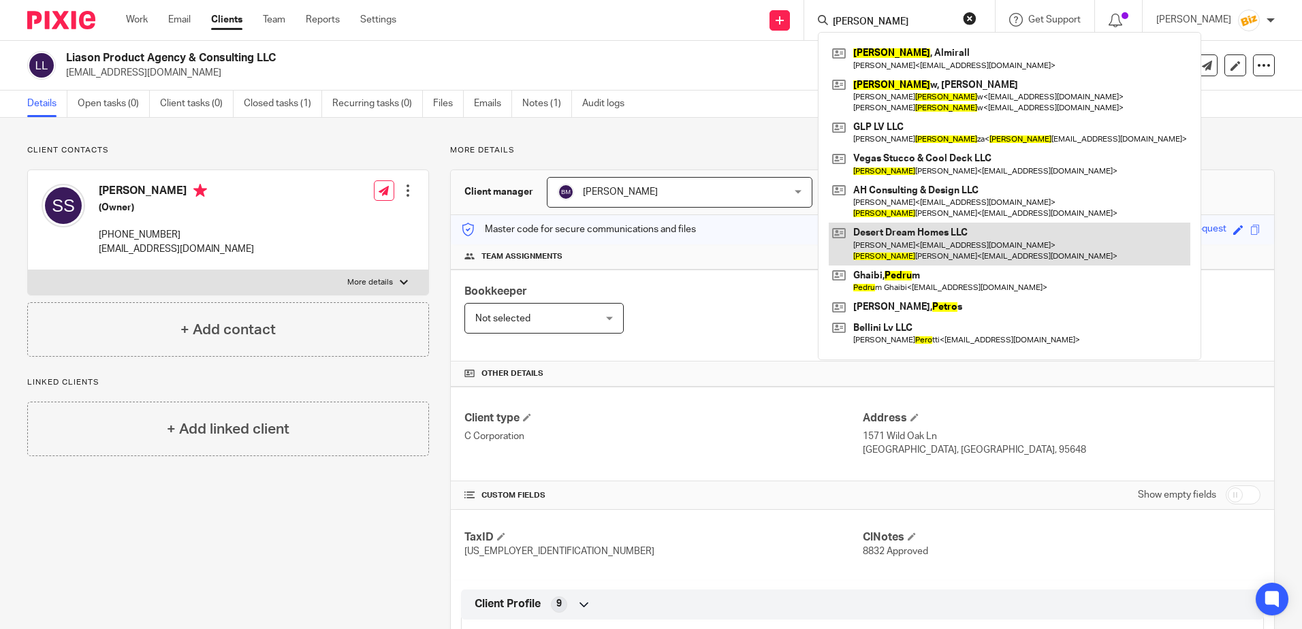
type input "pedro"
click at [911, 242] on link at bounding box center [1010, 244] width 362 height 42
